Goal: Task Accomplishment & Management: Use online tool/utility

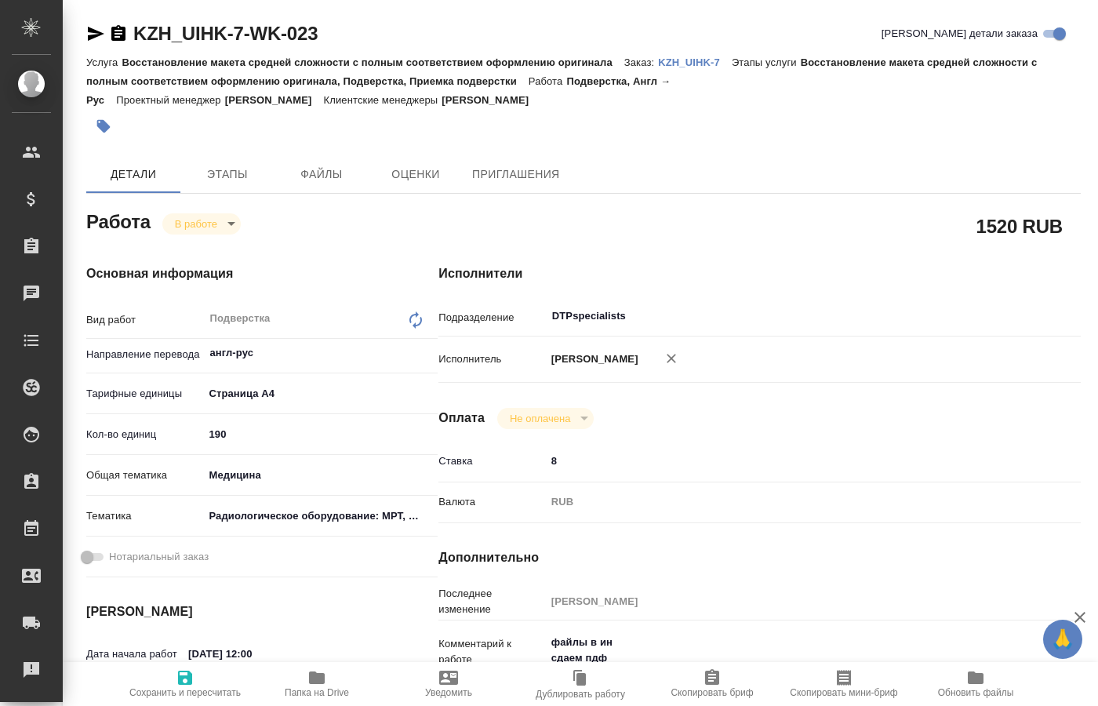
scroll to position [160, 0]
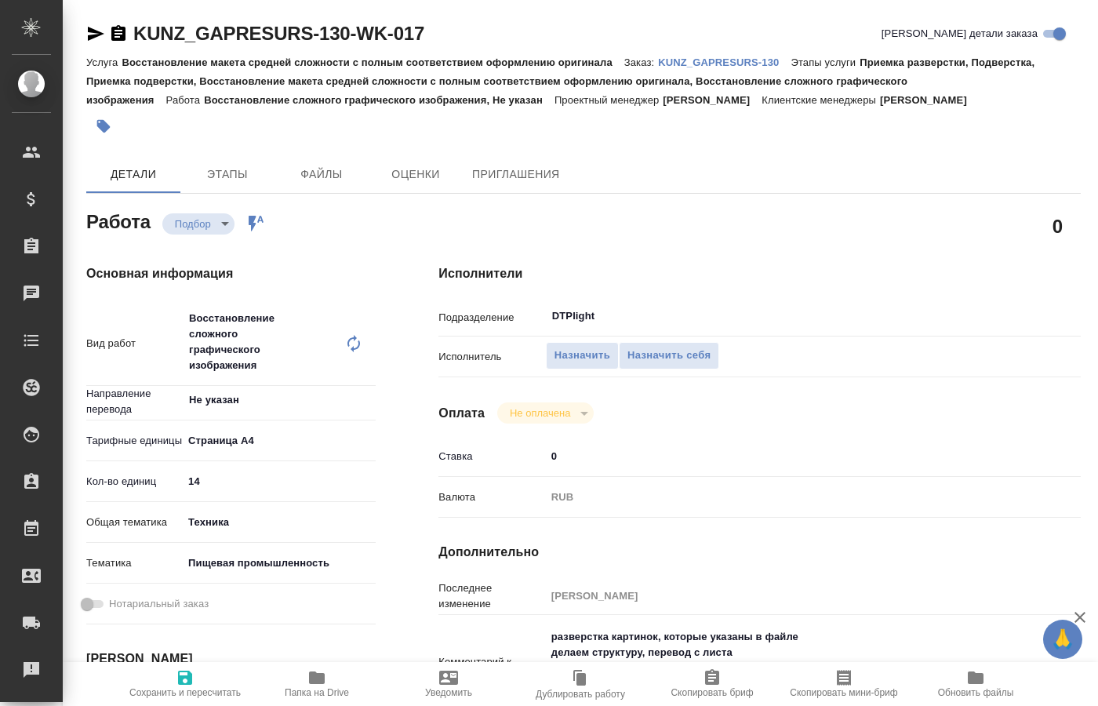
type textarea "x"
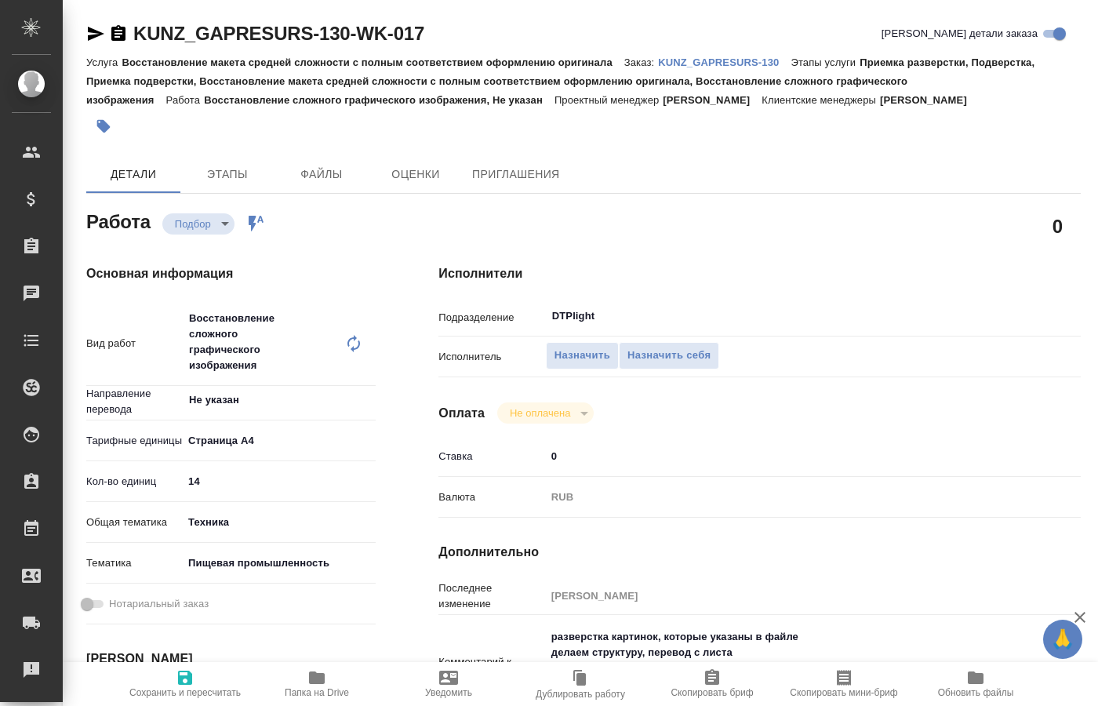
type textarea "x"
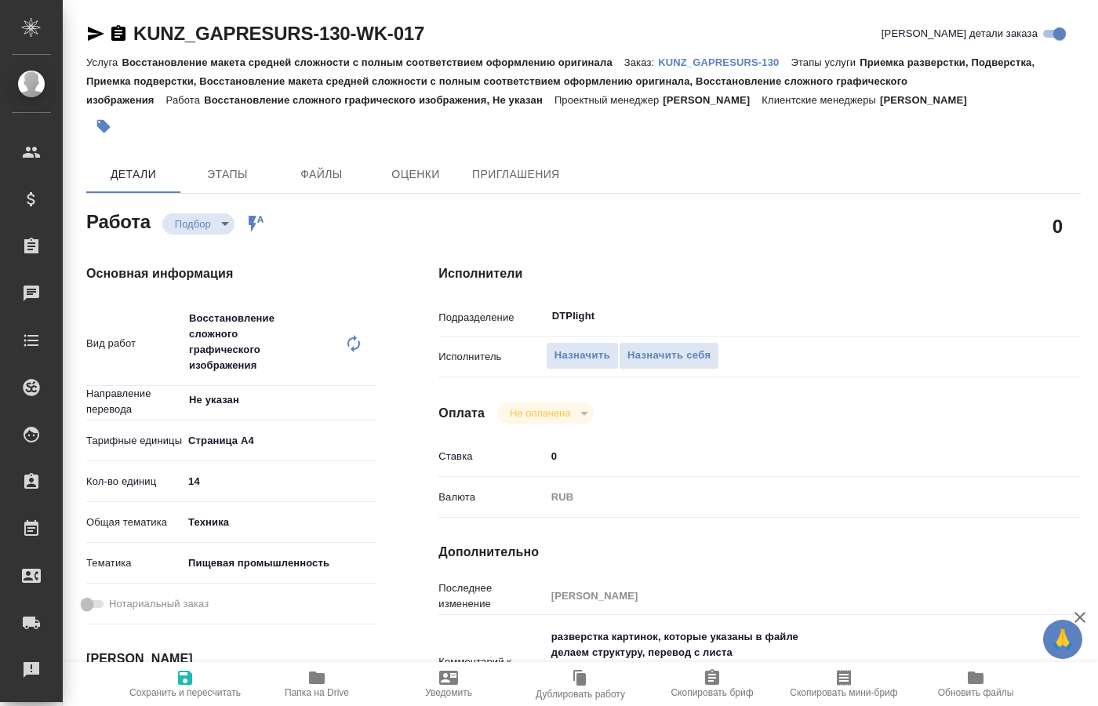
type textarea "x"
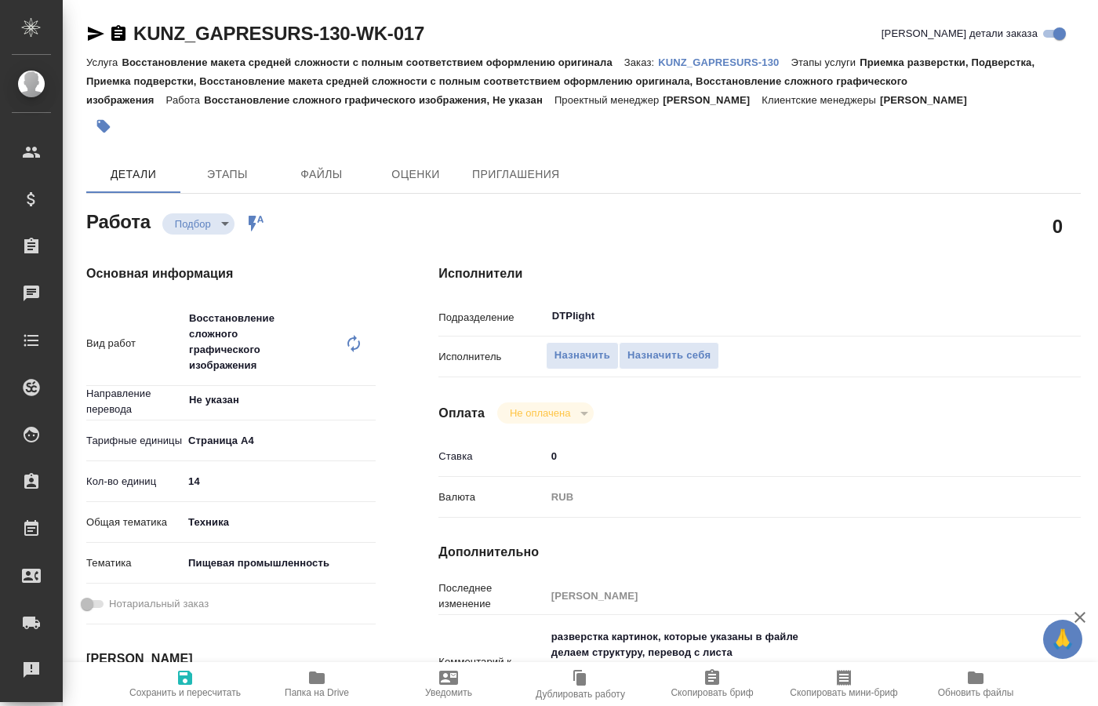
type textarea "x"
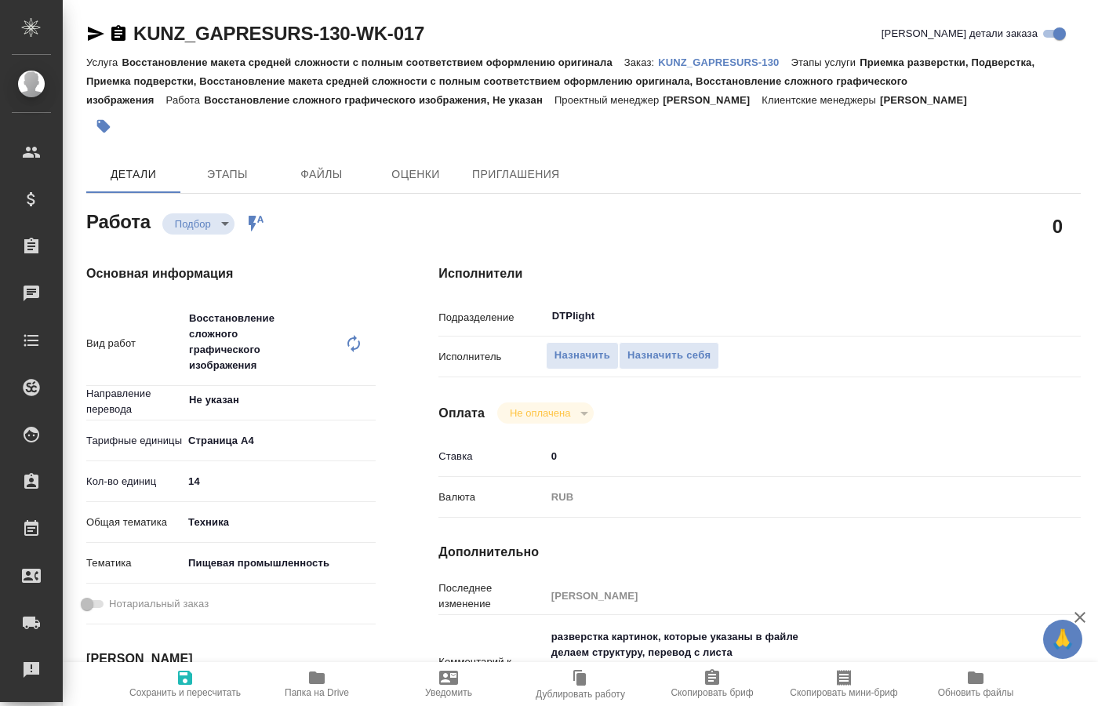
type textarea "x"
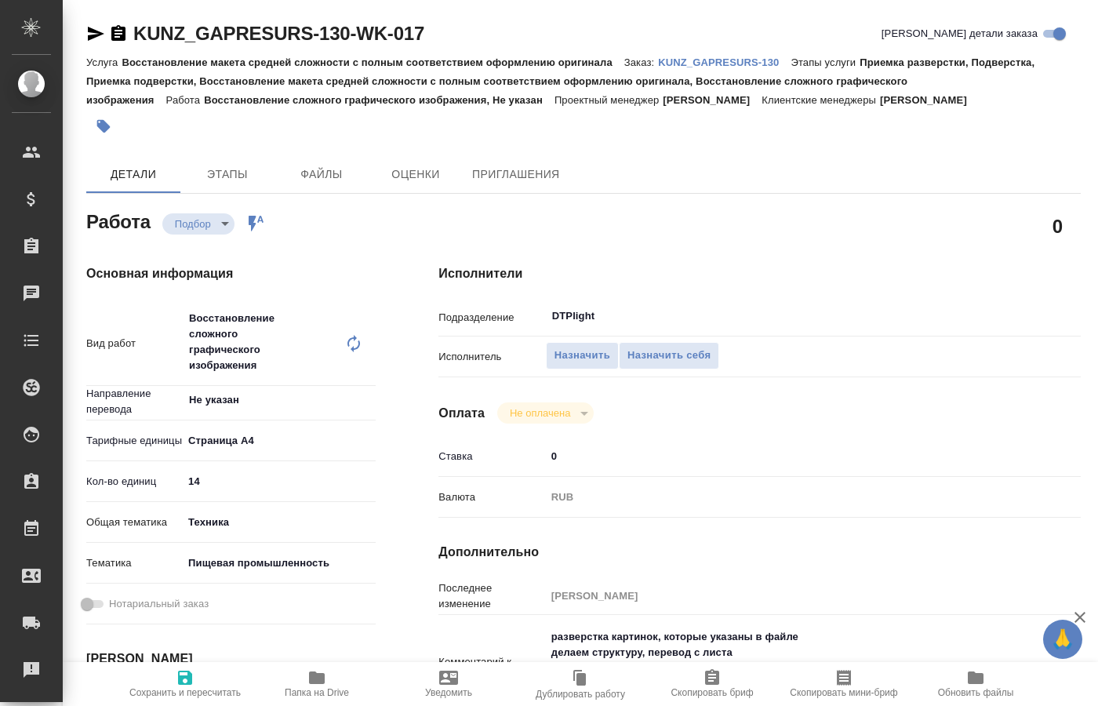
type textarea "x"
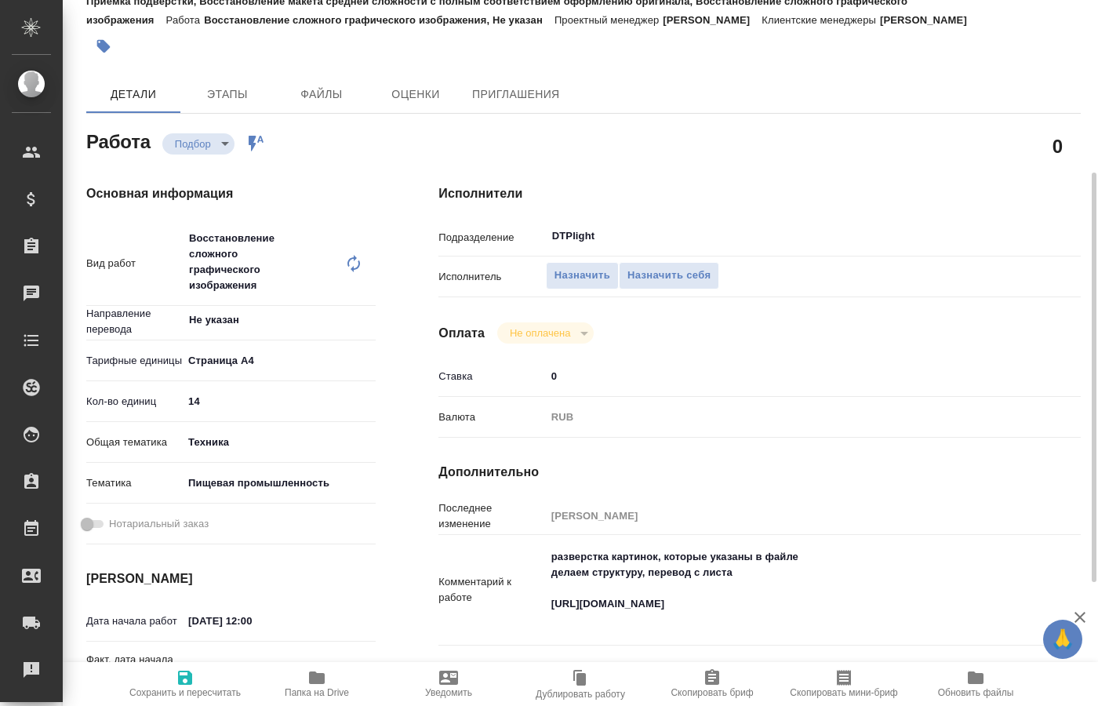
scroll to position [160, 0]
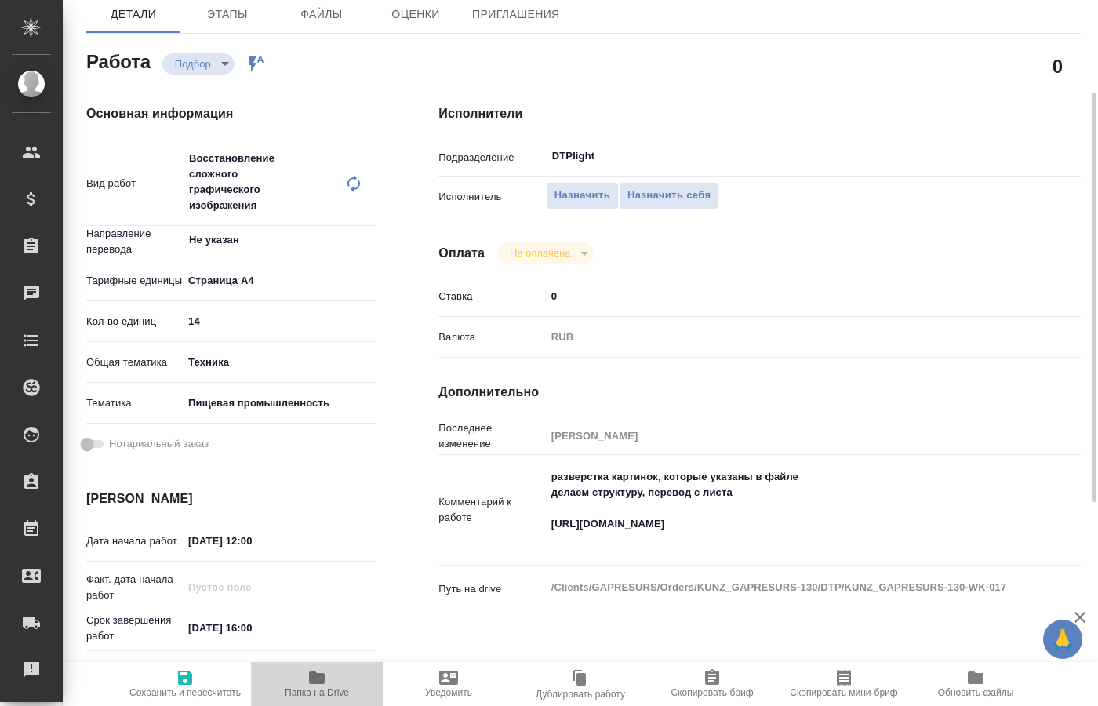
click at [320, 692] on span "Папка на Drive" at bounding box center [317, 692] width 64 height 11
drag, startPoint x: 869, startPoint y: 520, endPoint x: 543, endPoint y: 509, distance: 325.6
click at [546, 509] on textarea "разверстка картинок, которые указаны в файле делаем структуру, перевод с листа …" at bounding box center [786, 508] width 480 height 89
drag, startPoint x: 649, startPoint y: 477, endPoint x: 735, endPoint y: 474, distance: 85.6
click at [735, 474] on textarea "разверстка картинок, которые указаны в файле делаем структуру, перевод с листа …" at bounding box center [786, 508] width 480 height 89
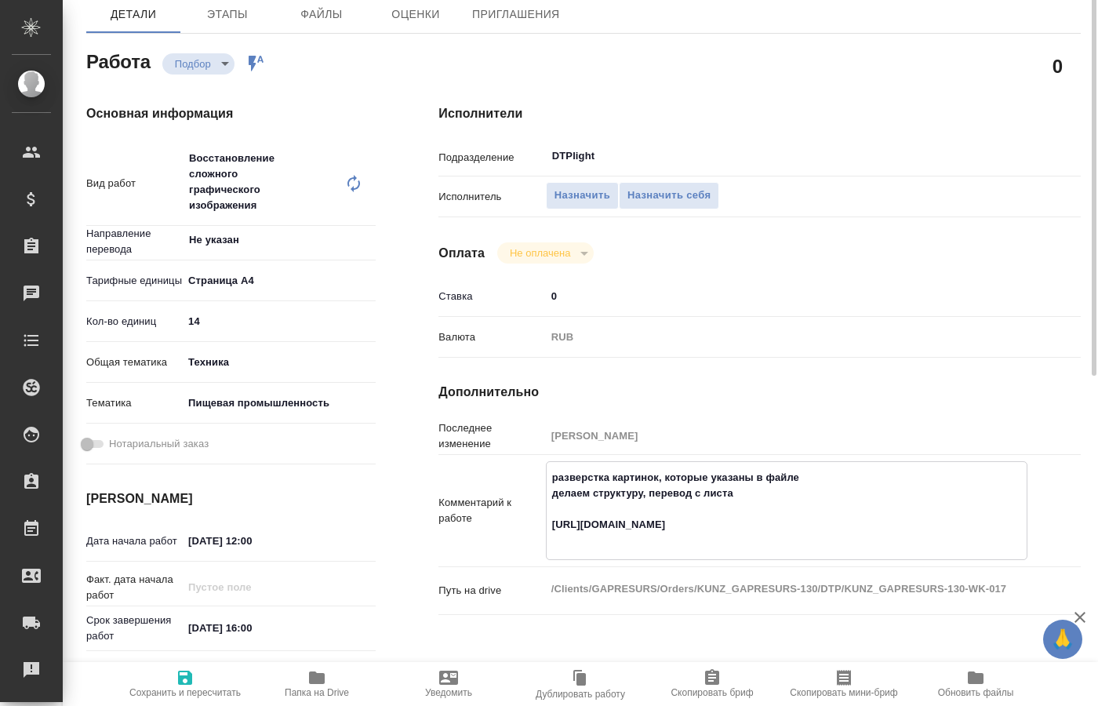
scroll to position [0, 0]
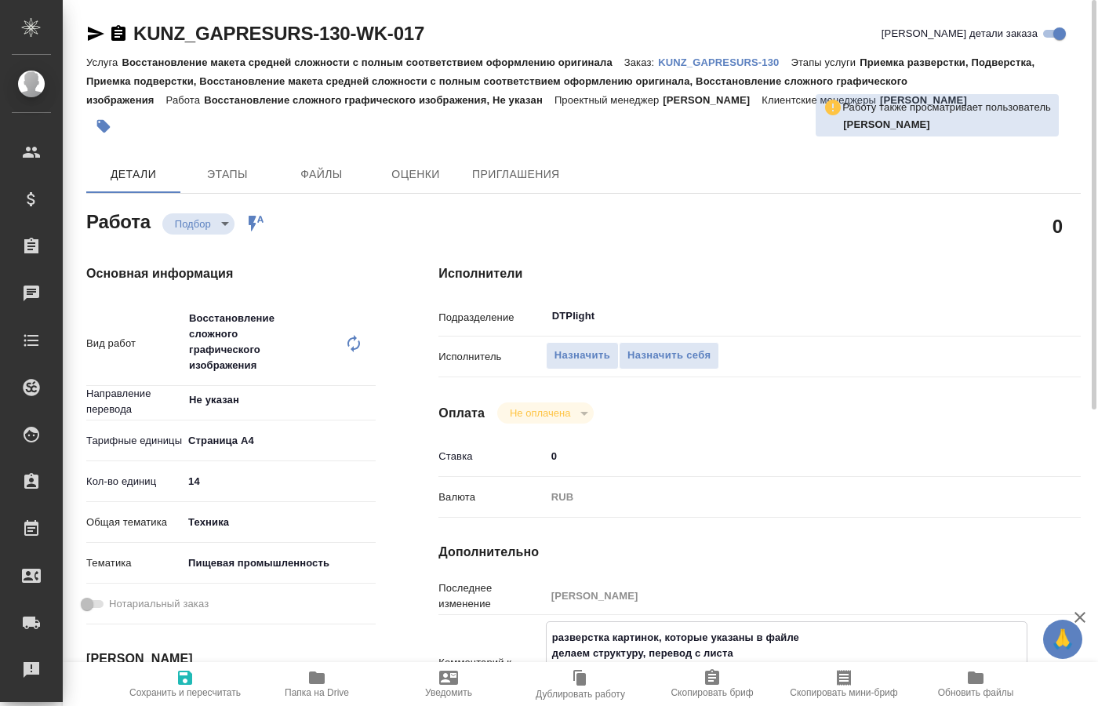
type textarea "x"
click at [728, 57] on p "KUNZ_GAPRESURS-130" at bounding box center [724, 62] width 133 height 12
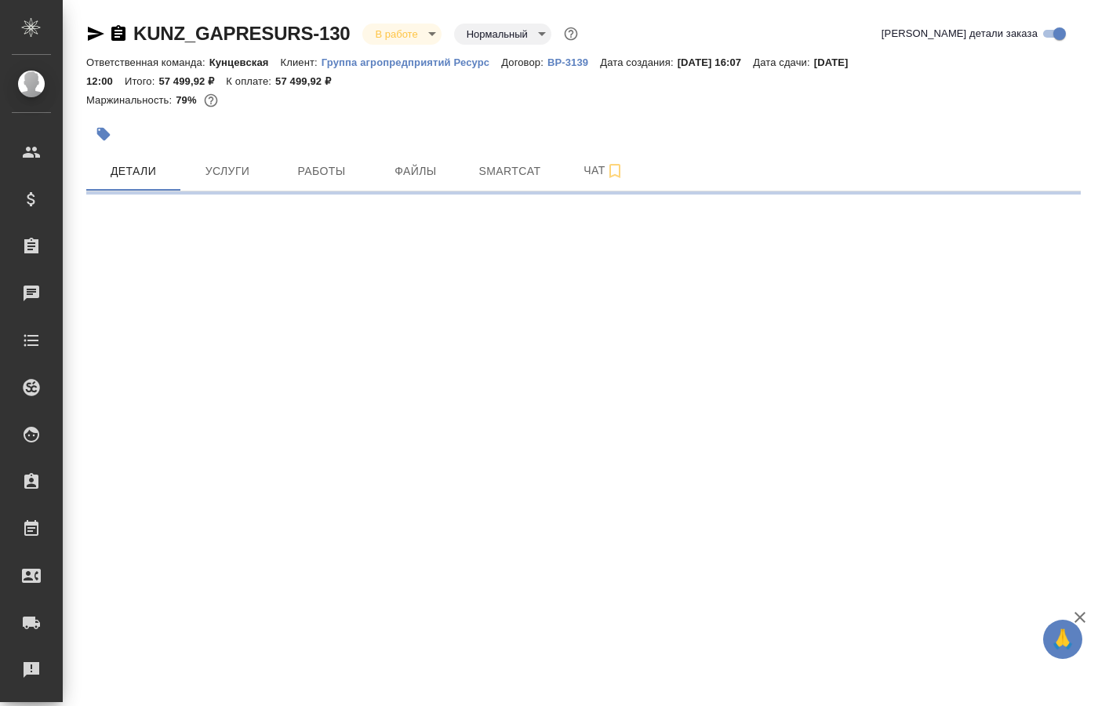
click at [596, 169] on span "Чат" at bounding box center [603, 171] width 75 height 20
select select "RU"
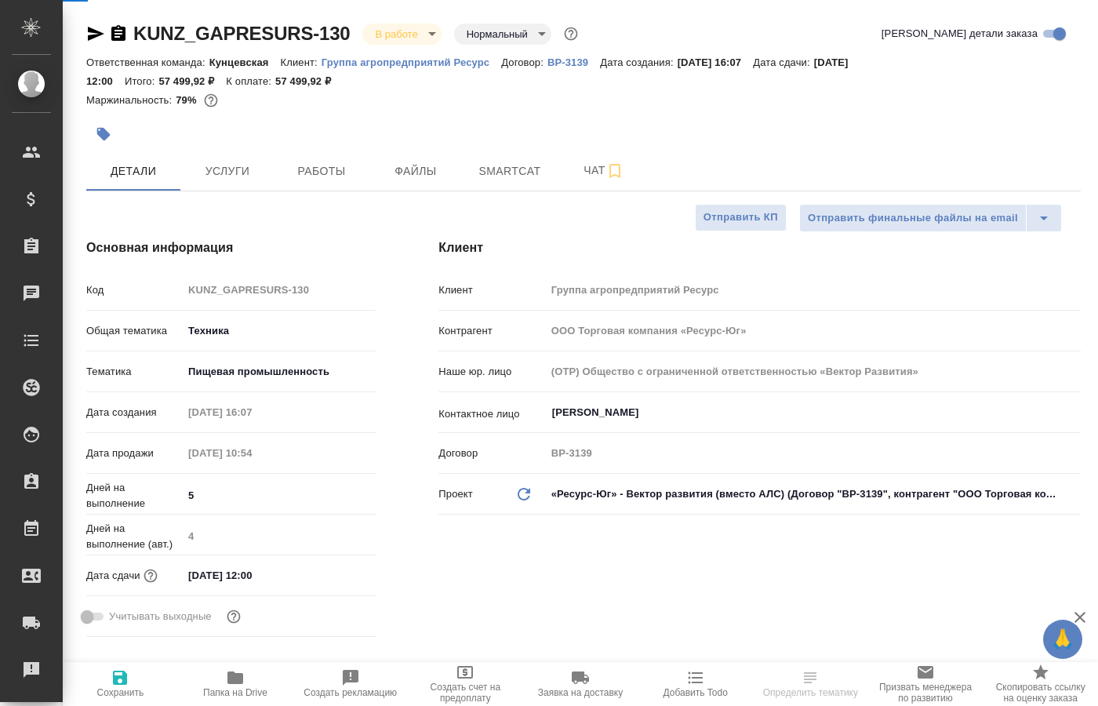
type textarea "x"
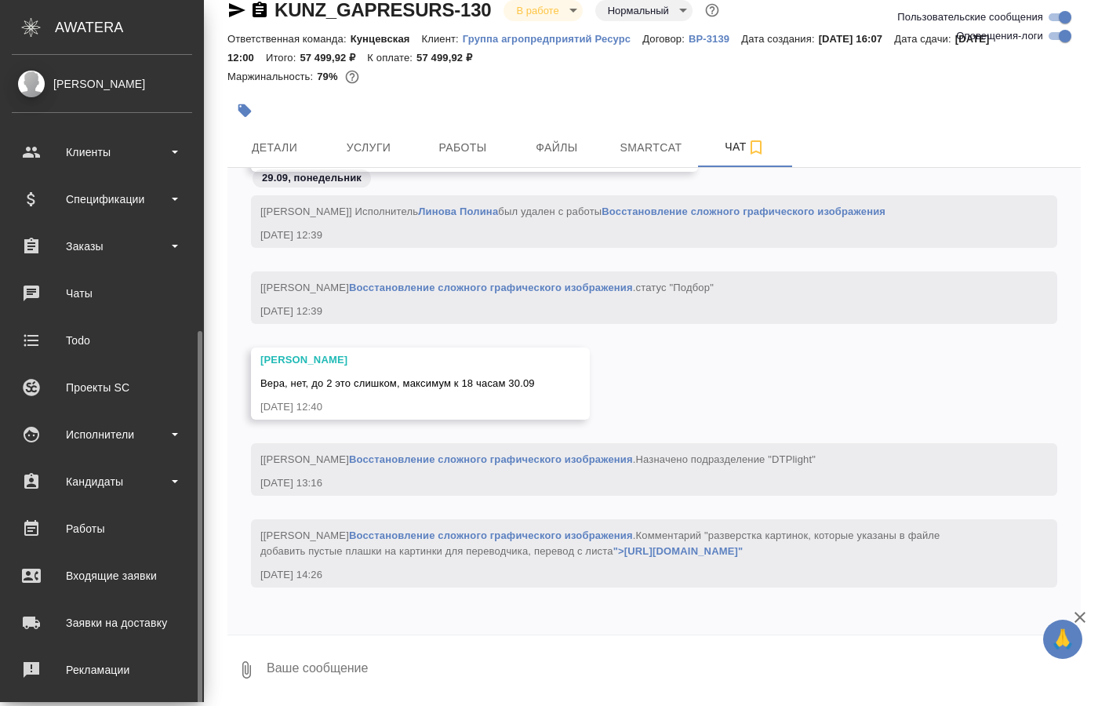
scroll to position [152, 0]
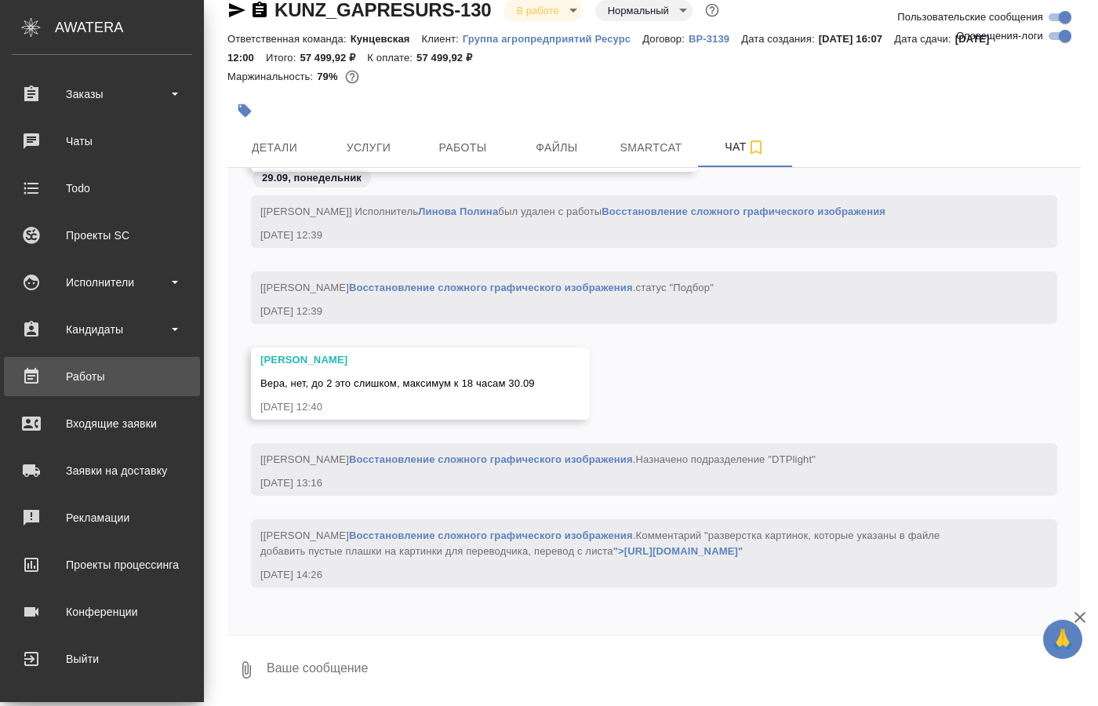
click at [78, 372] on div "Работы" at bounding box center [102, 377] width 180 height 24
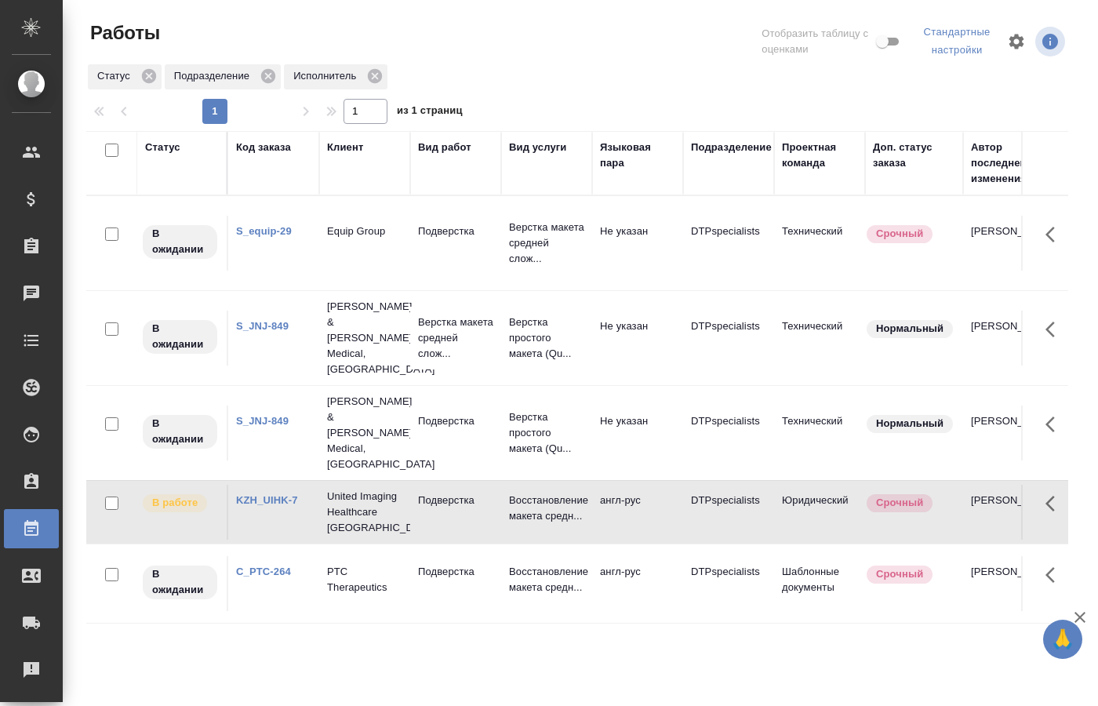
click at [418, 492] on p "Подверстка" at bounding box center [455, 500] width 75 height 16
